Goal: Find specific page/section: Find specific page/section

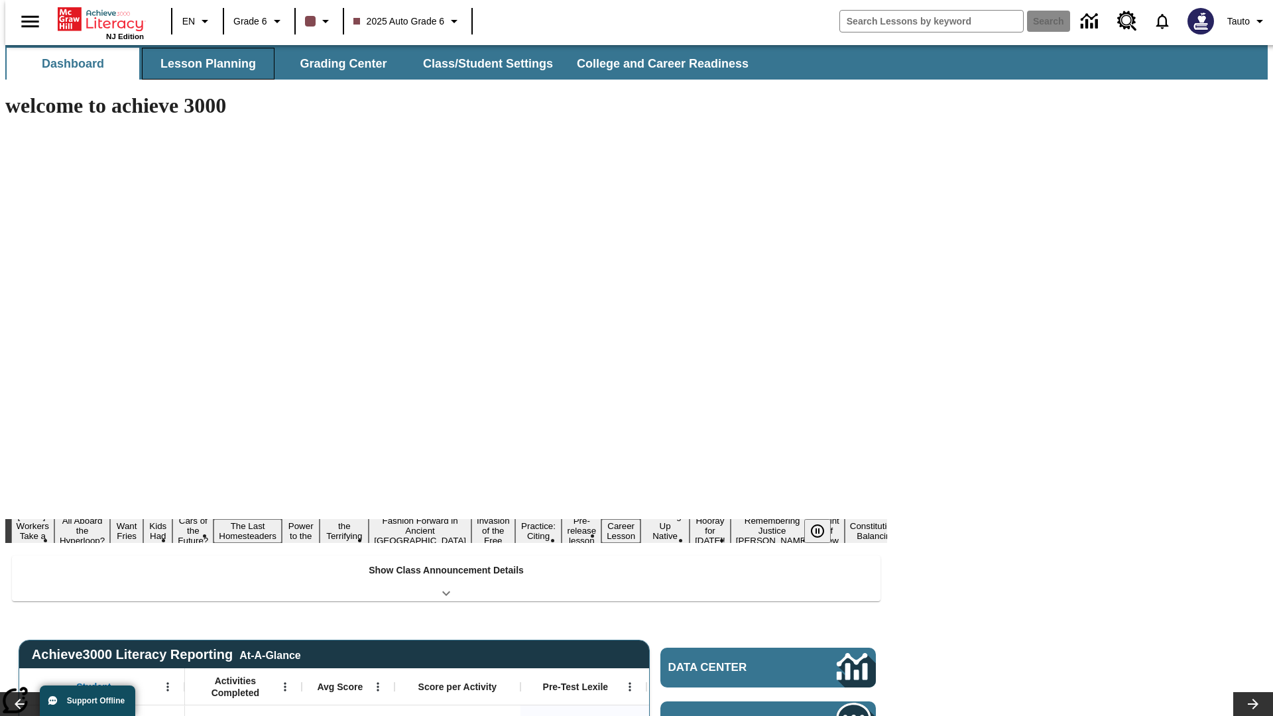
click at [203, 64] on button "Lesson Planning" at bounding box center [208, 64] width 133 height 32
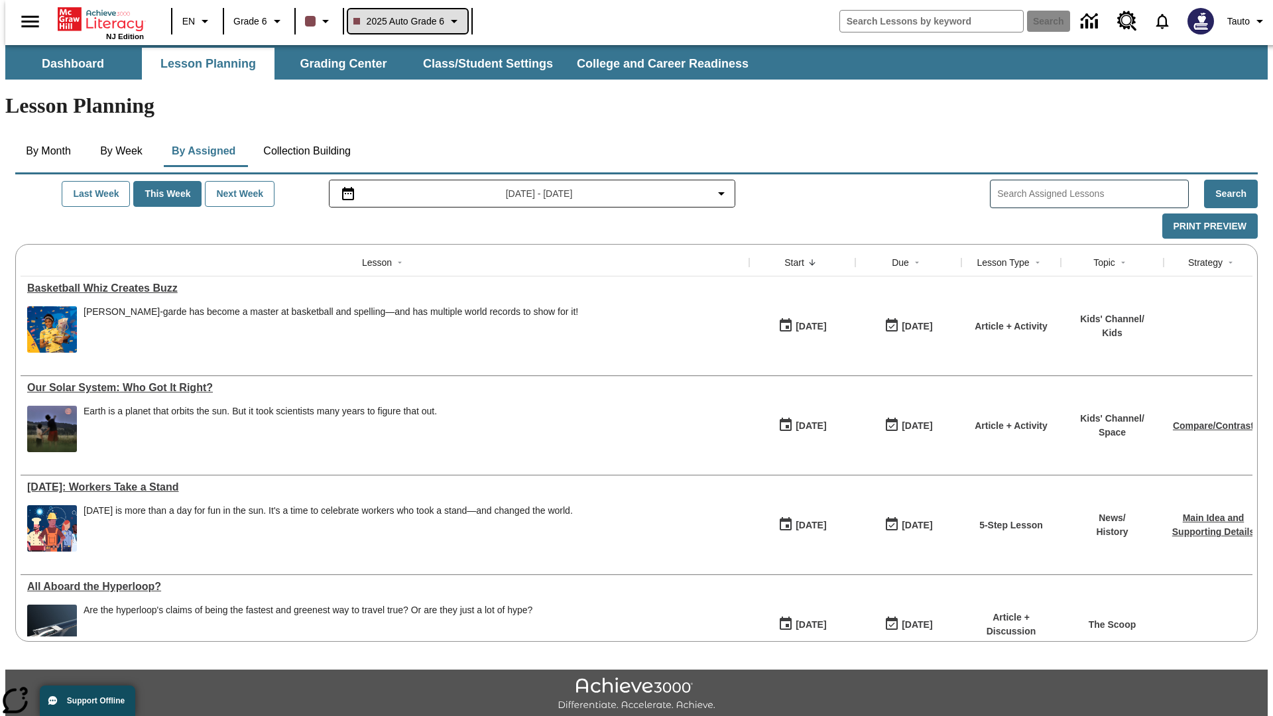
click at [406, 21] on span "2025 Auto Grade 6" at bounding box center [399, 22] width 92 height 14
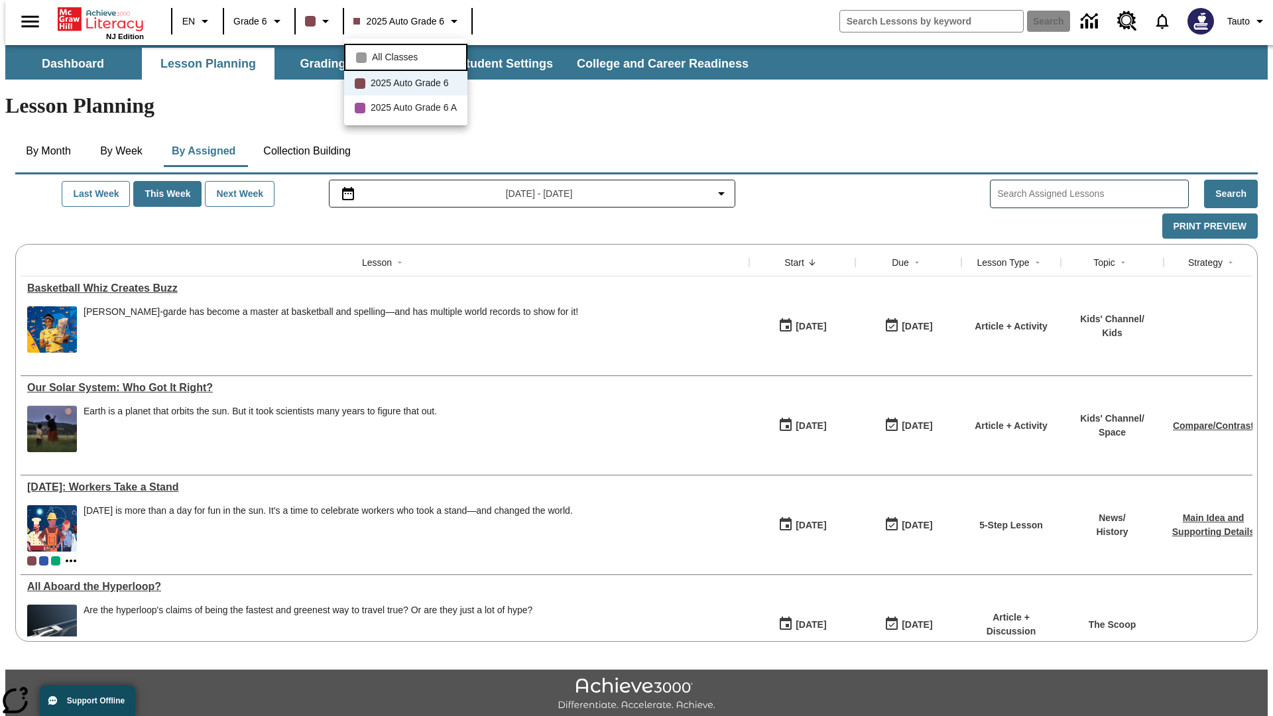
click at [408, 56] on span "All Classes" at bounding box center [395, 57] width 46 height 14
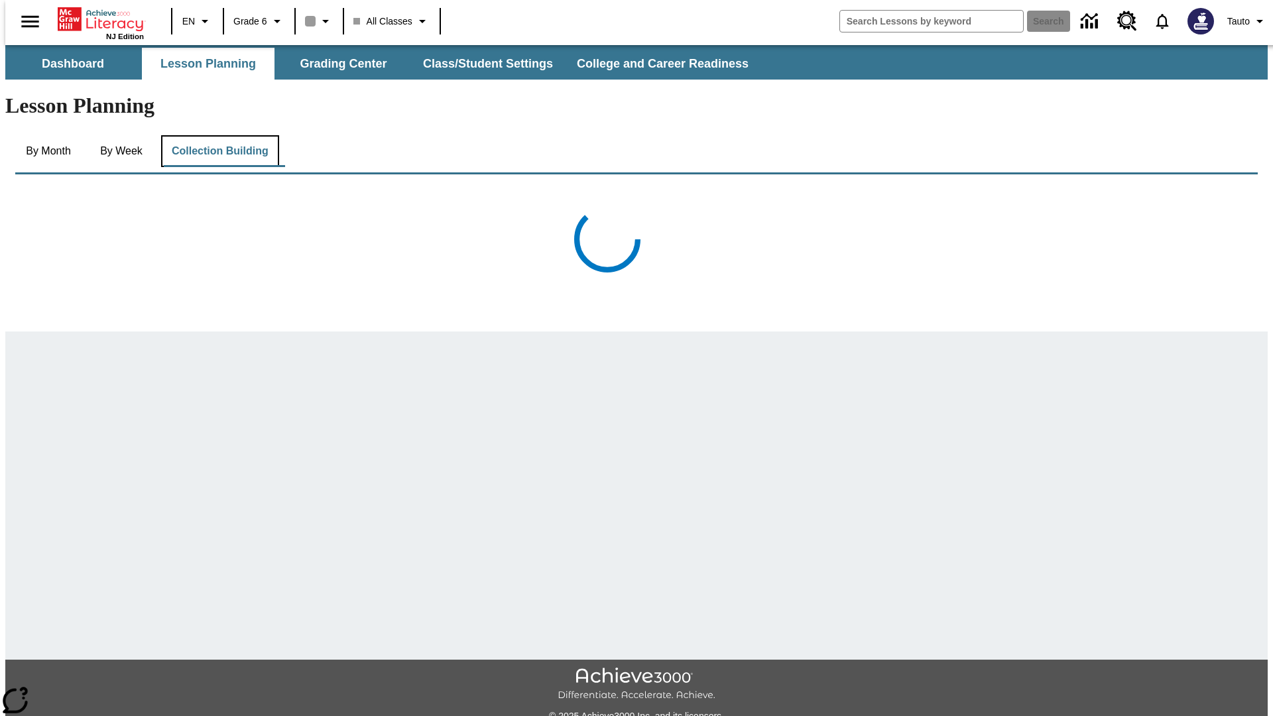
click at [219, 135] on button "Collection Building" at bounding box center [220, 151] width 118 height 32
